Goal: Task Accomplishment & Management: Manage account settings

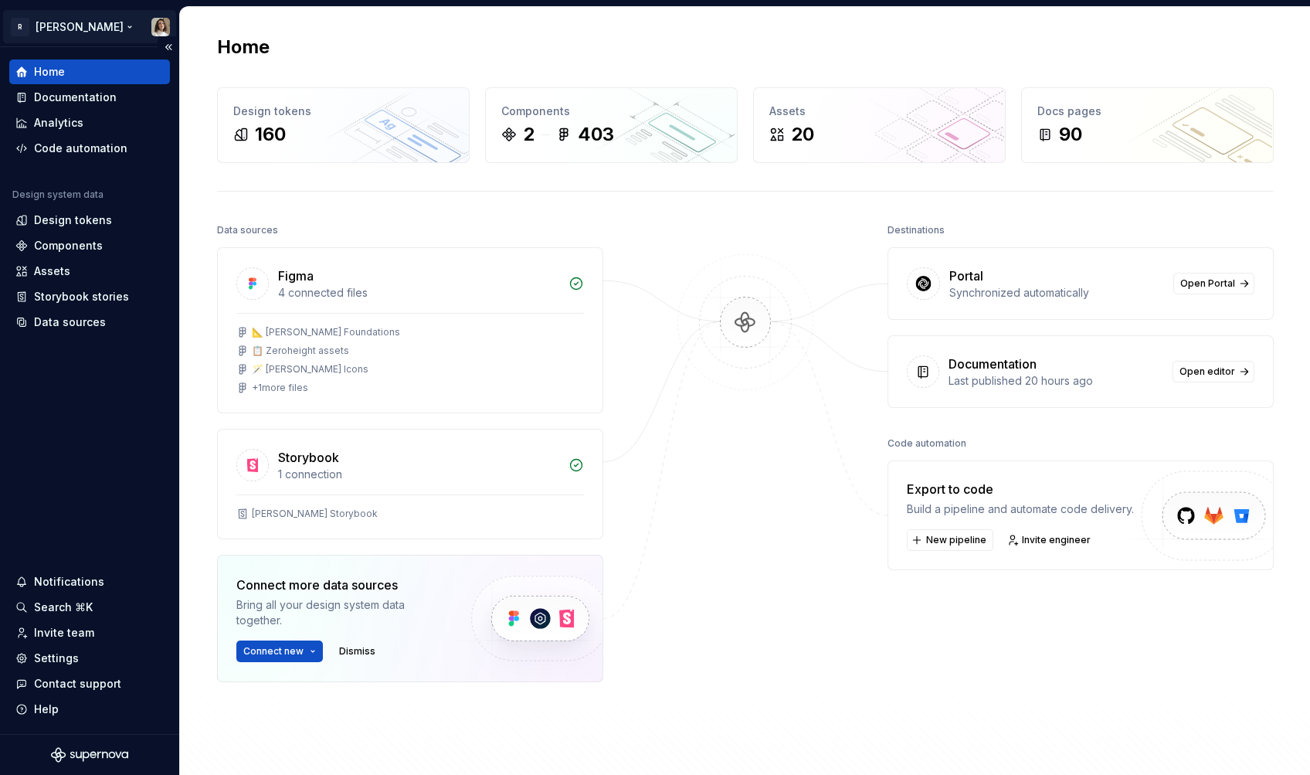
click at [55, 27] on html "R [PERSON_NAME] Home Documentation Analytics Code automation Design system data…" at bounding box center [655, 387] width 1310 height 775
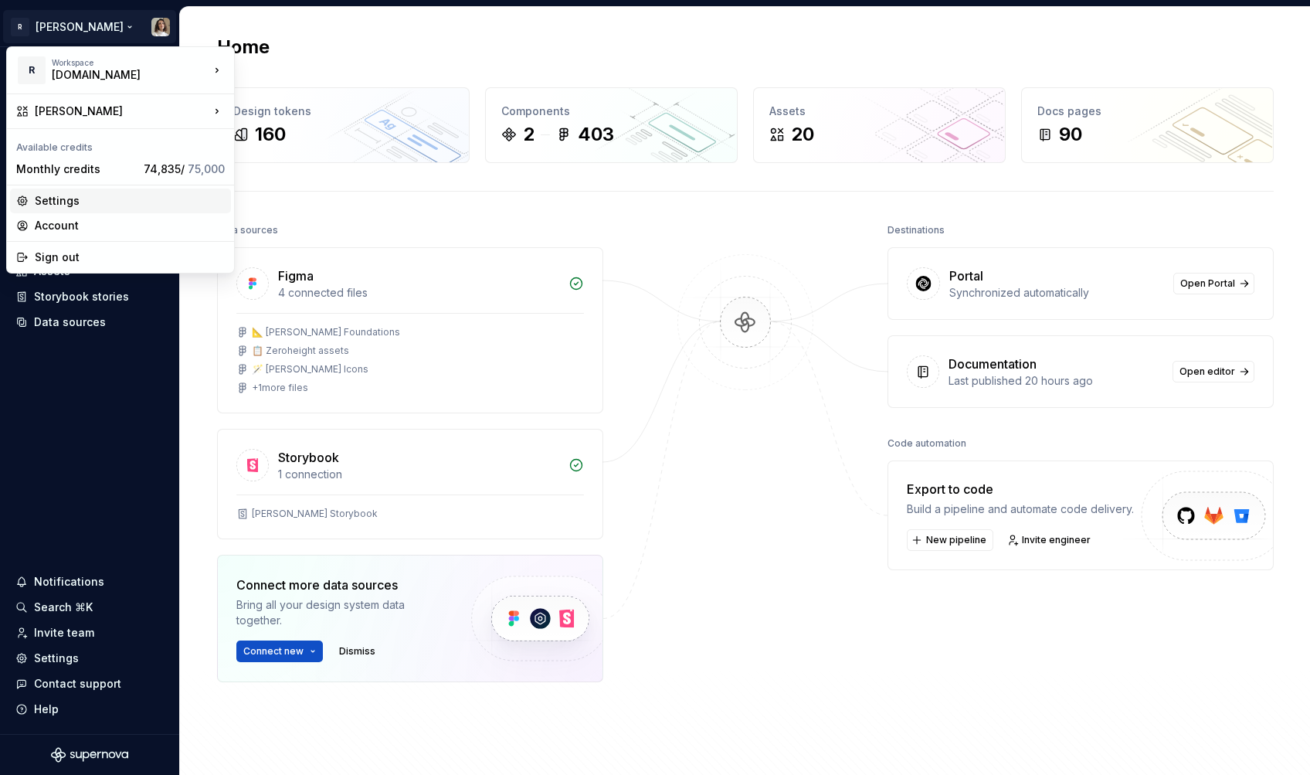
click at [32, 202] on div "Settings" at bounding box center [120, 201] width 221 height 25
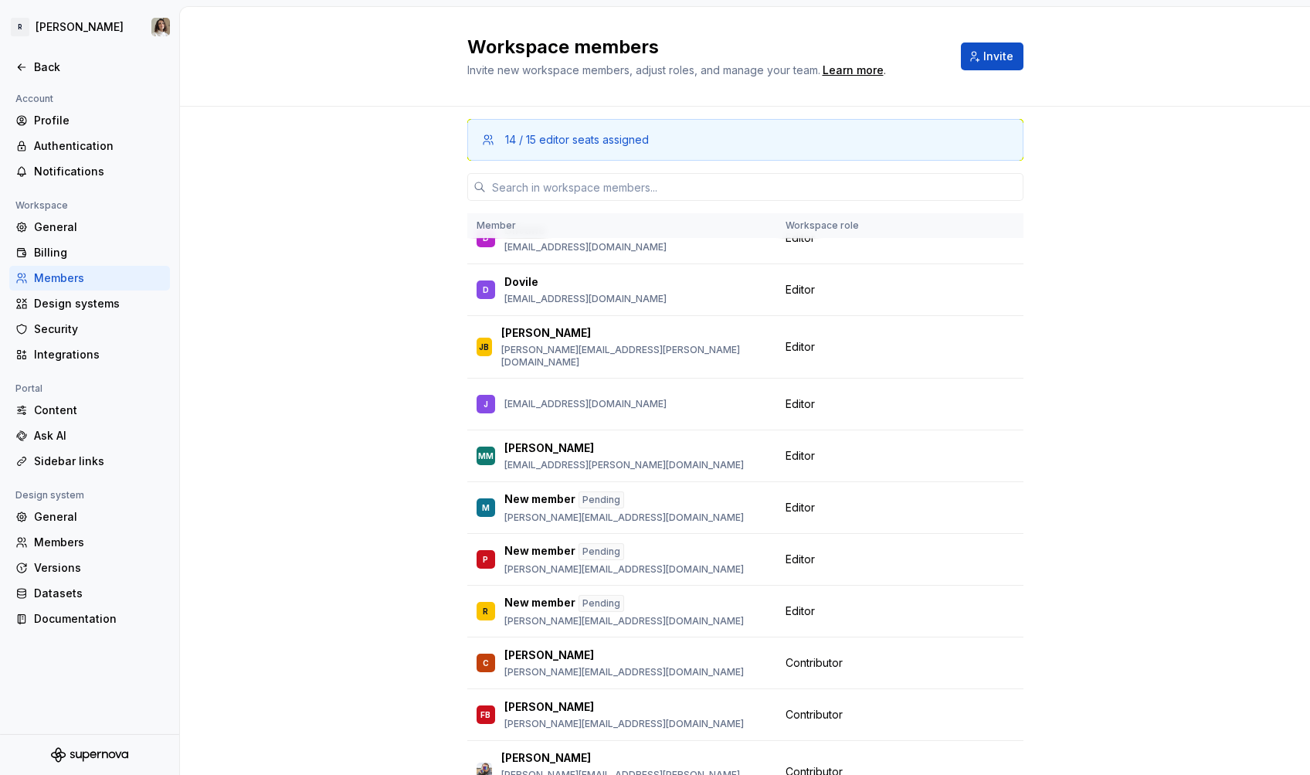
scroll to position [199, 0]
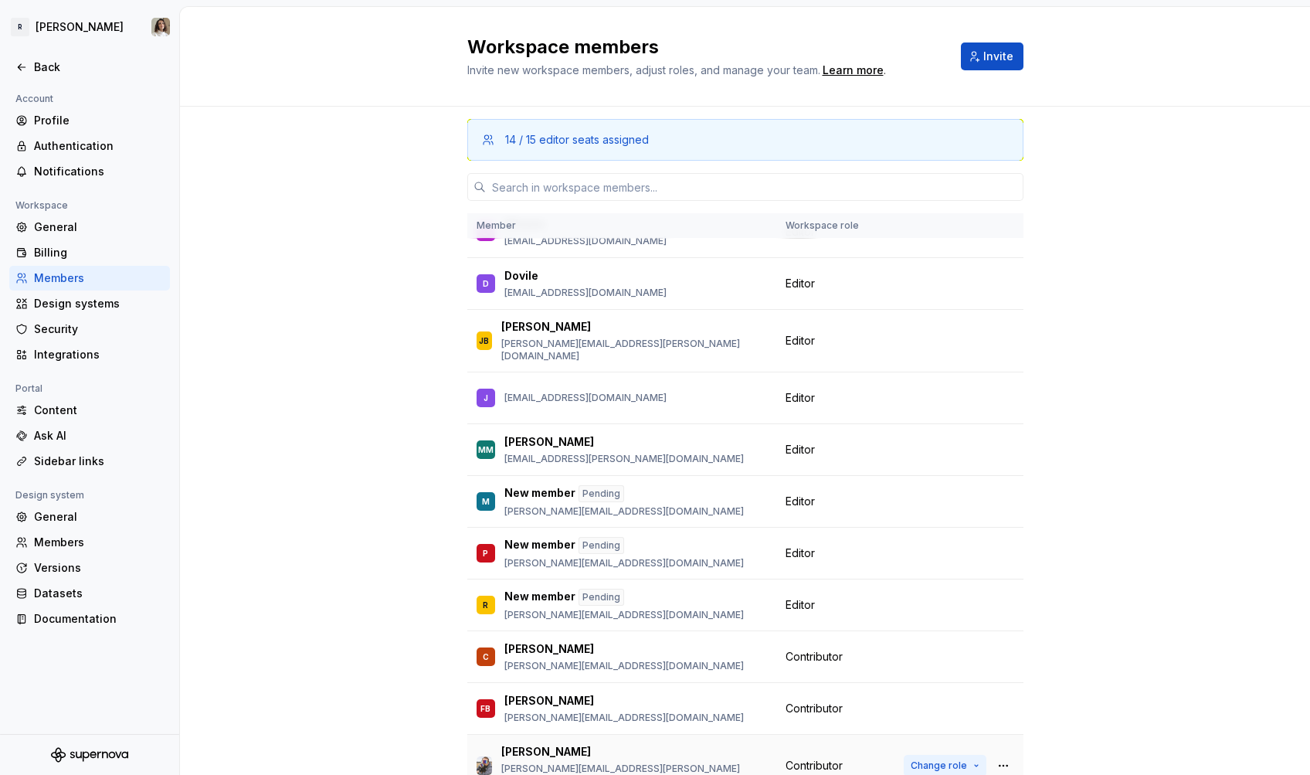
click at [940, 759] on span "Change role" at bounding box center [939, 765] width 56 height 12
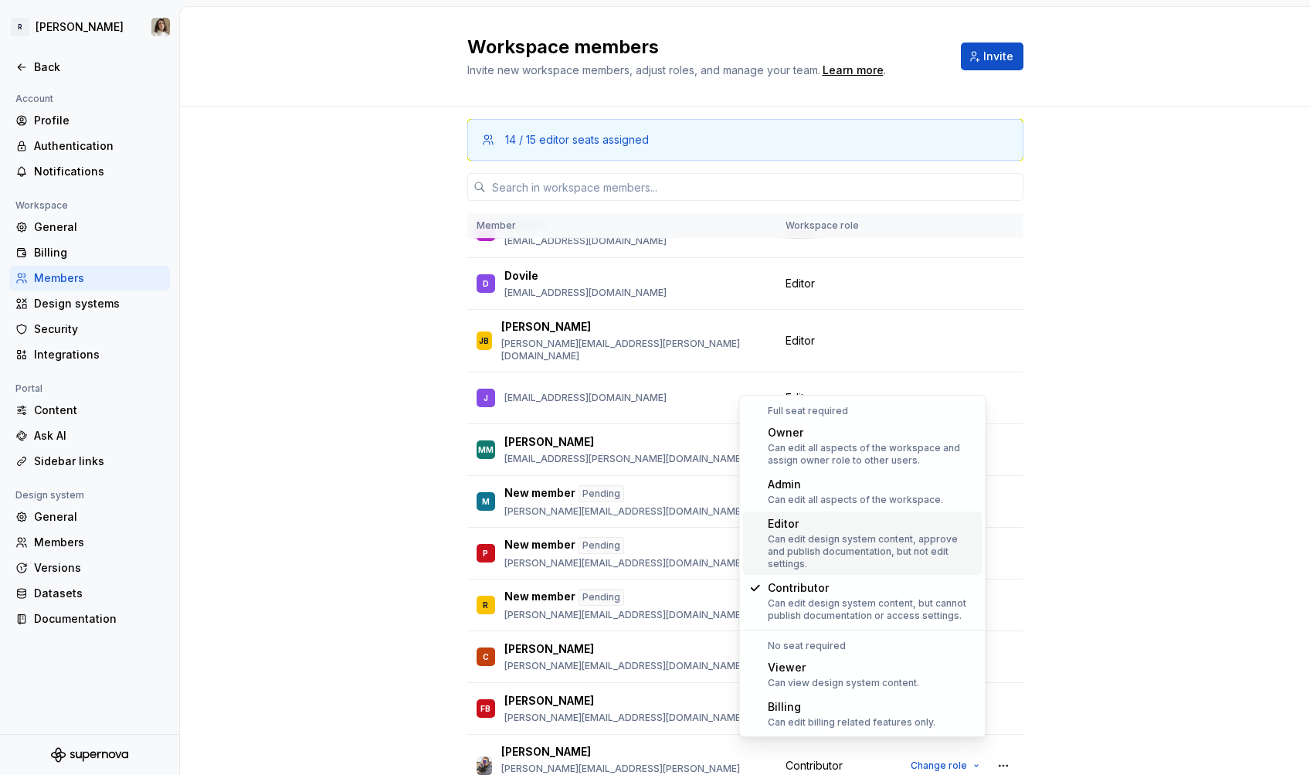
click at [843, 542] on div "Can edit design system content, approve and publish documentation, but not edit…" at bounding box center [872, 551] width 209 height 37
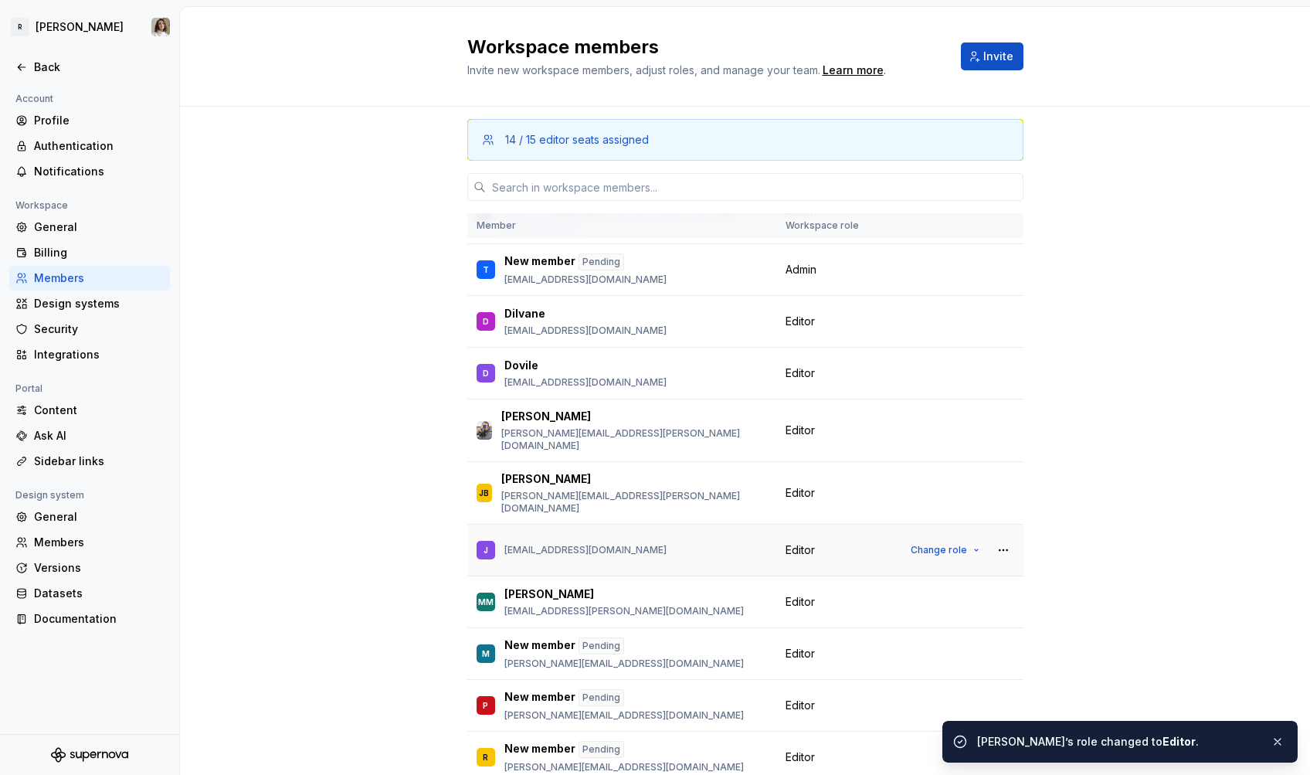
scroll to position [106, 0]
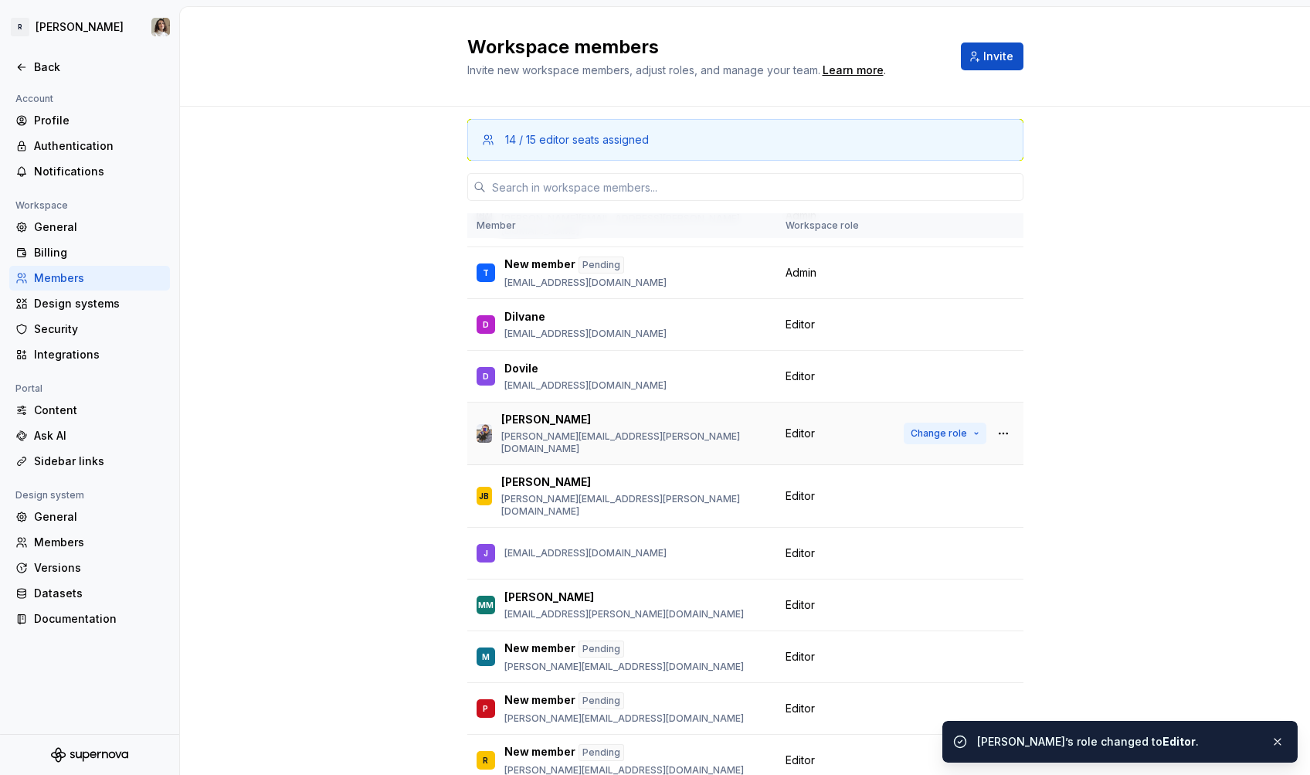
click at [941, 427] on span "Change role" at bounding box center [939, 433] width 56 height 12
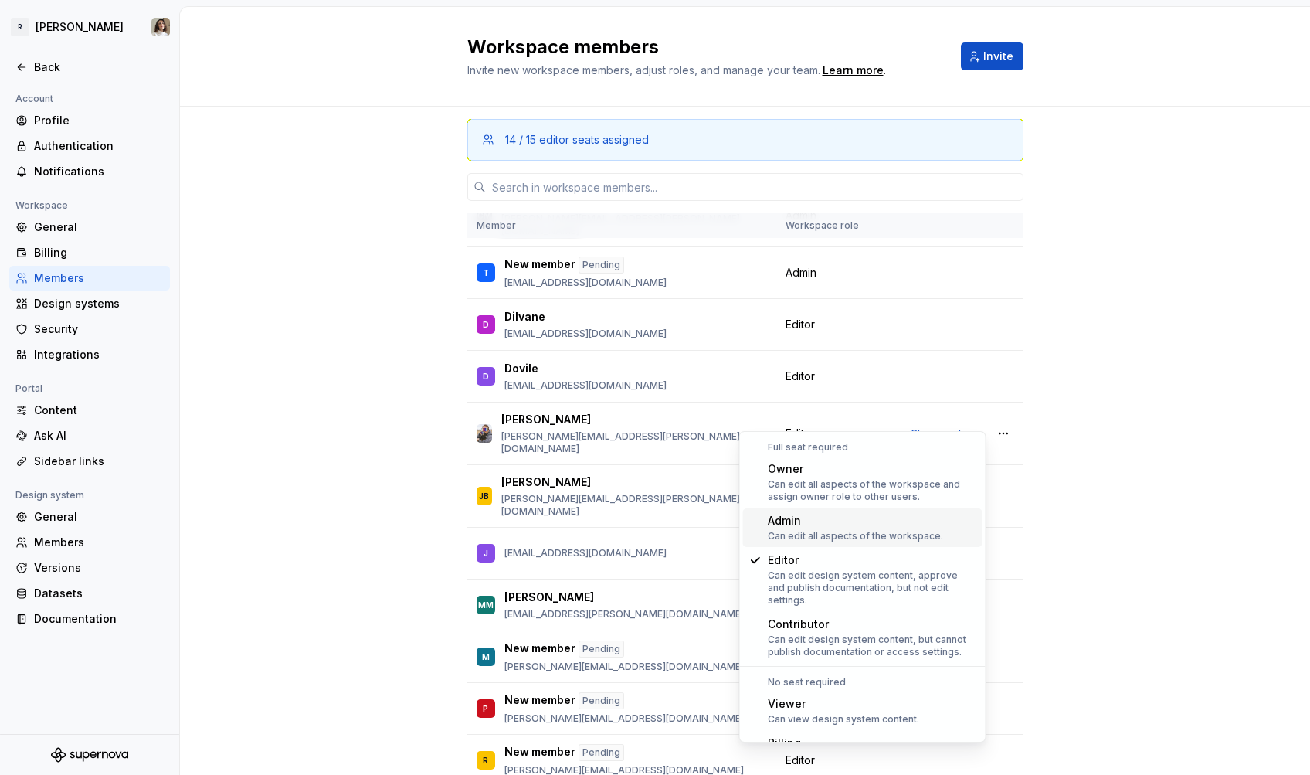
click at [861, 530] on div "Can edit all aspects of the workspace." at bounding box center [855, 536] width 175 height 12
